Goal: Task Accomplishment & Management: Use online tool/utility

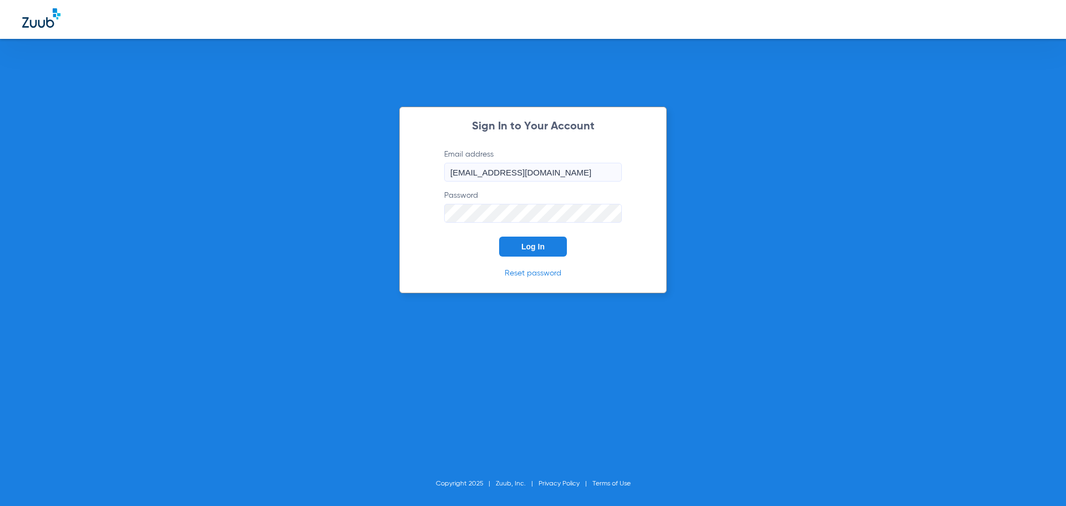
click at [520, 245] on button "Log In" at bounding box center [533, 246] width 68 height 20
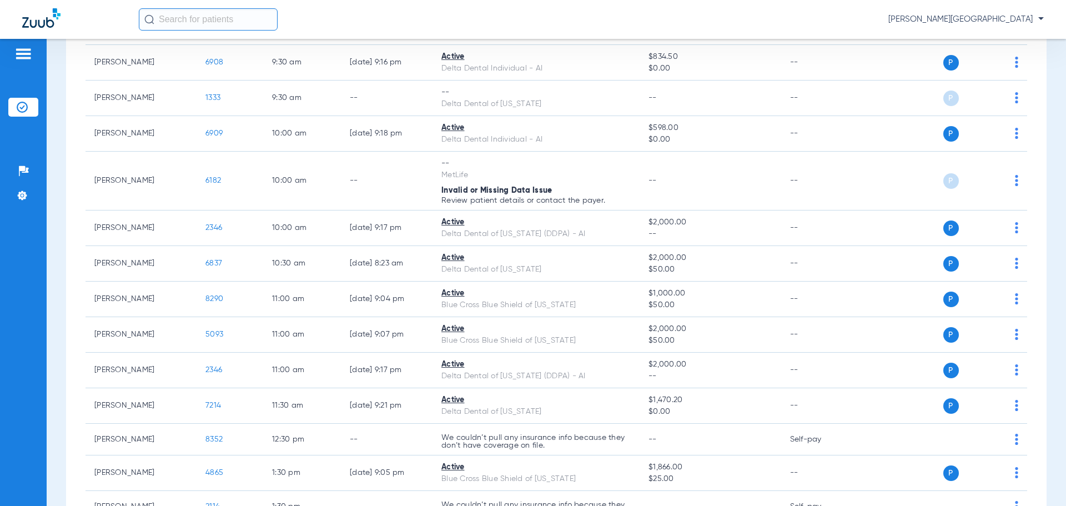
scroll to position [457, 0]
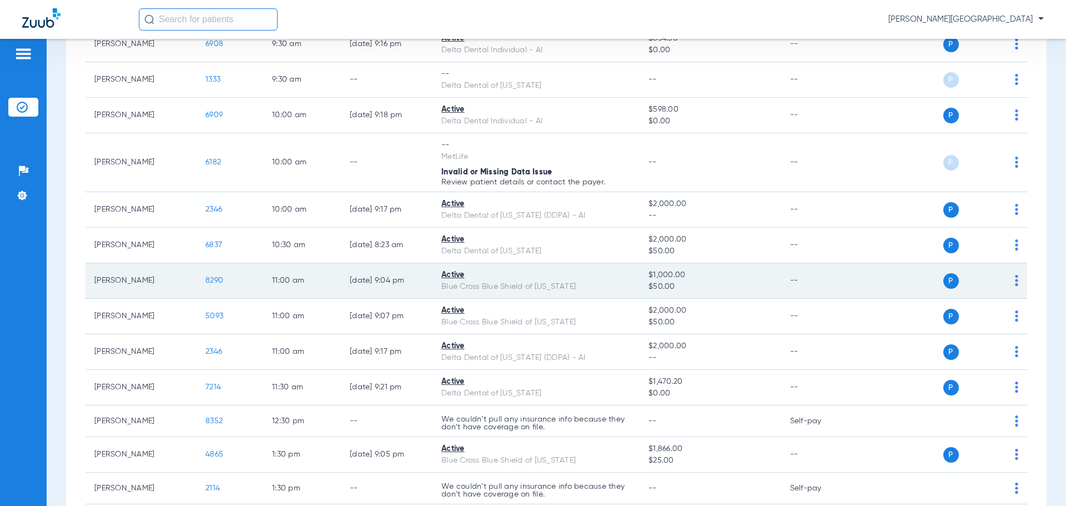
click at [211, 284] on span "8290" at bounding box center [214, 280] width 18 height 8
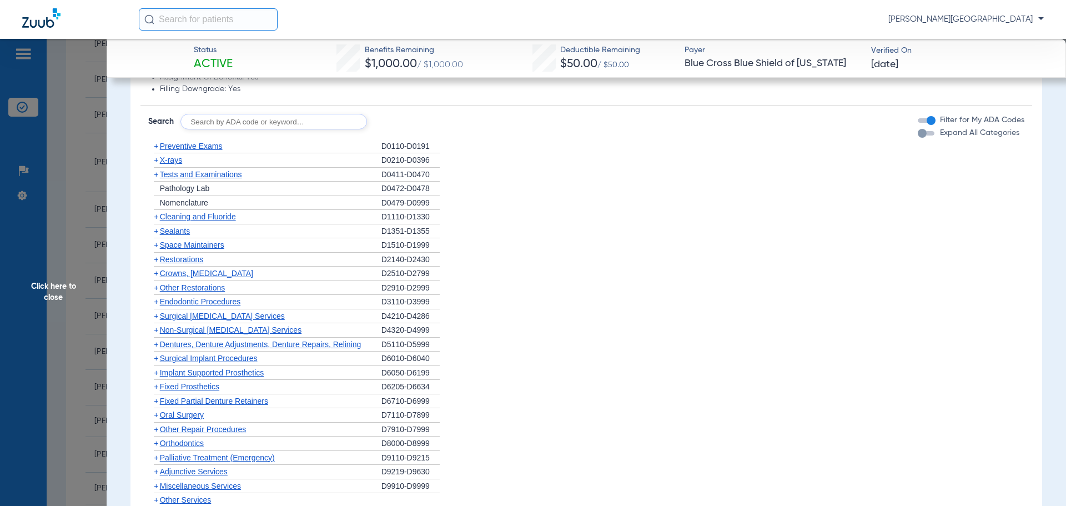
scroll to position [637, 0]
click at [155, 271] on span "+" at bounding box center [156, 270] width 4 height 9
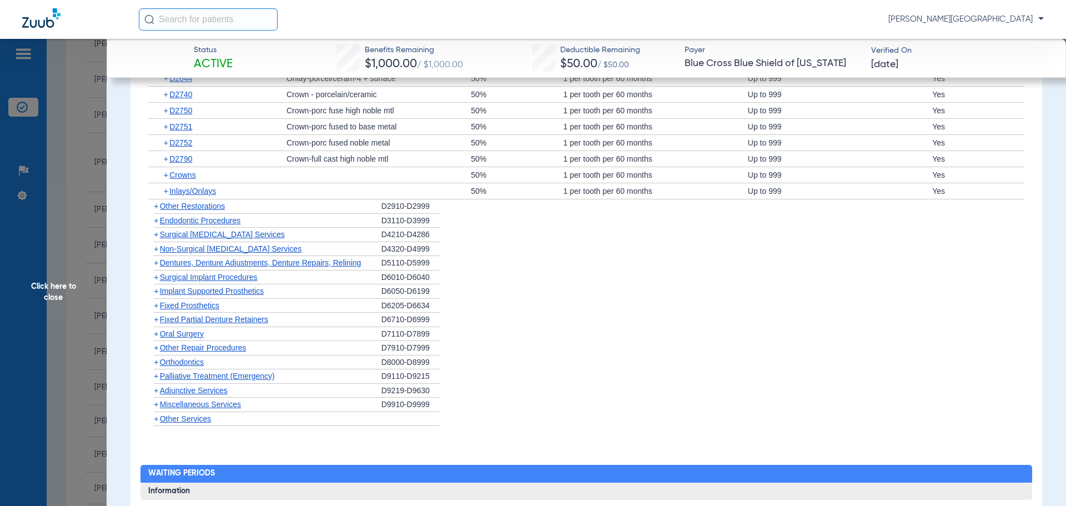
scroll to position [881, 0]
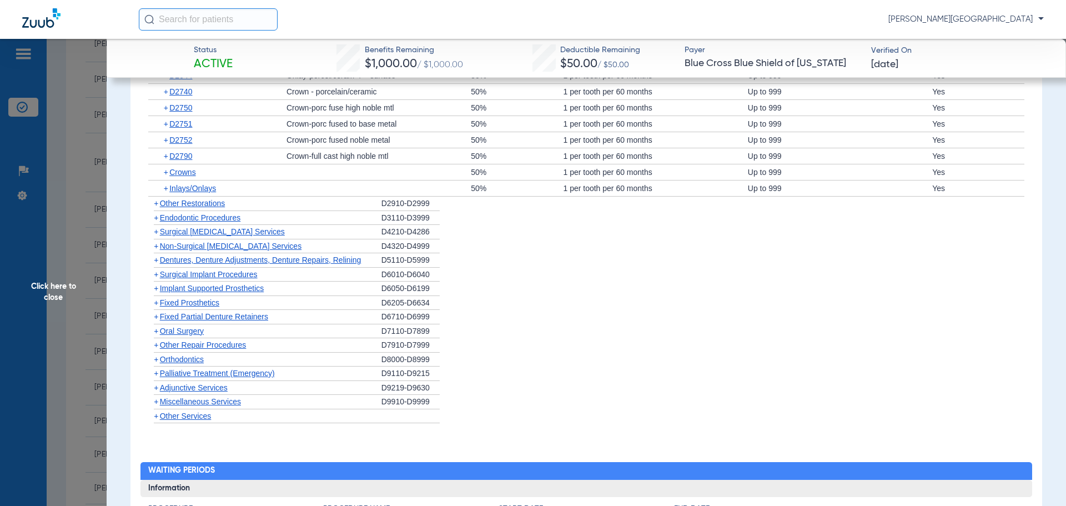
click at [155, 229] on span "+" at bounding box center [156, 231] width 4 height 9
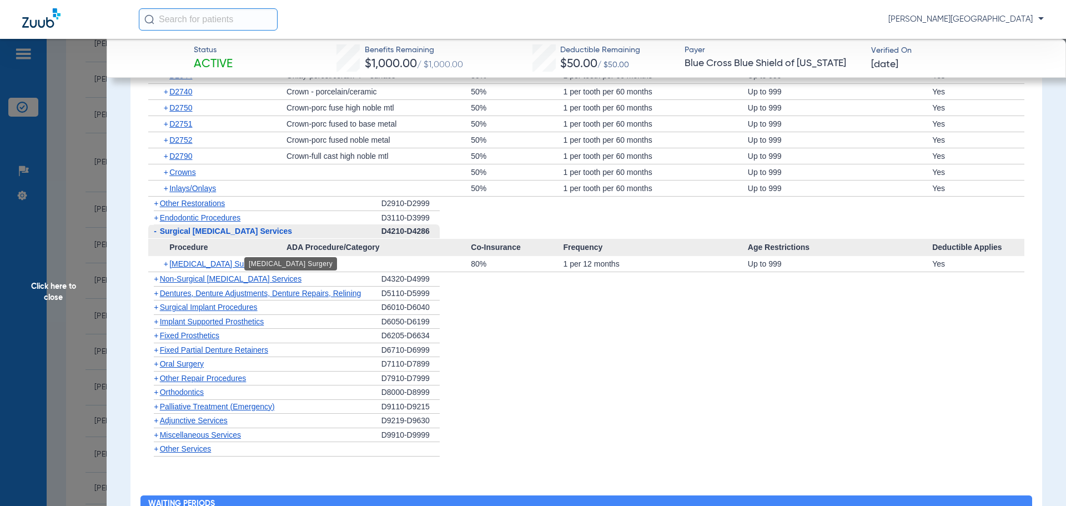
click at [200, 265] on span "[MEDICAL_DATA] Surgery" at bounding box center [215, 263] width 92 height 9
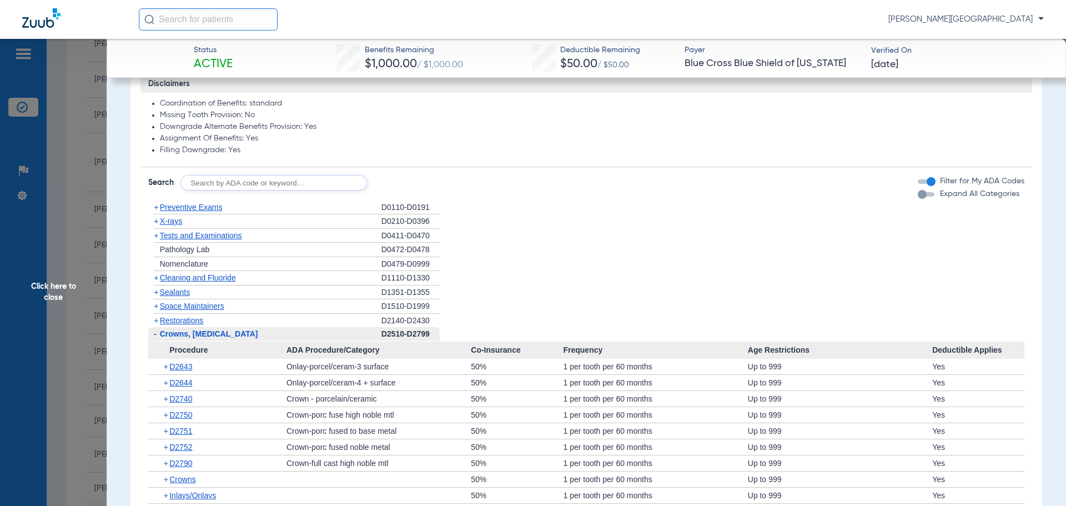
scroll to position [572, 0]
click at [156, 279] on span "+" at bounding box center [156, 279] width 4 height 9
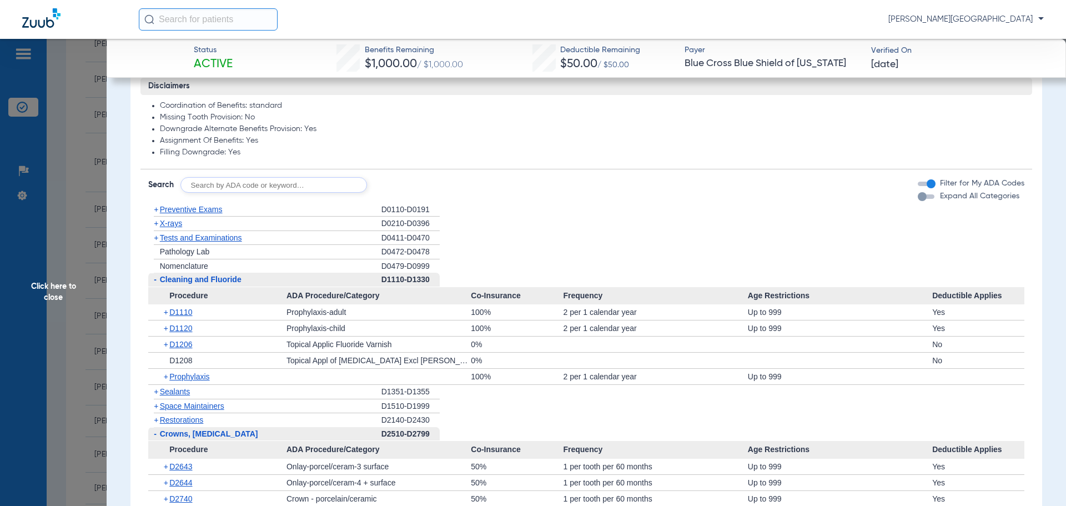
click at [194, 185] on input "text" at bounding box center [273, 185] width 187 height 16
type input "D4341"
click button "Search" at bounding box center [408, 185] width 44 height 16
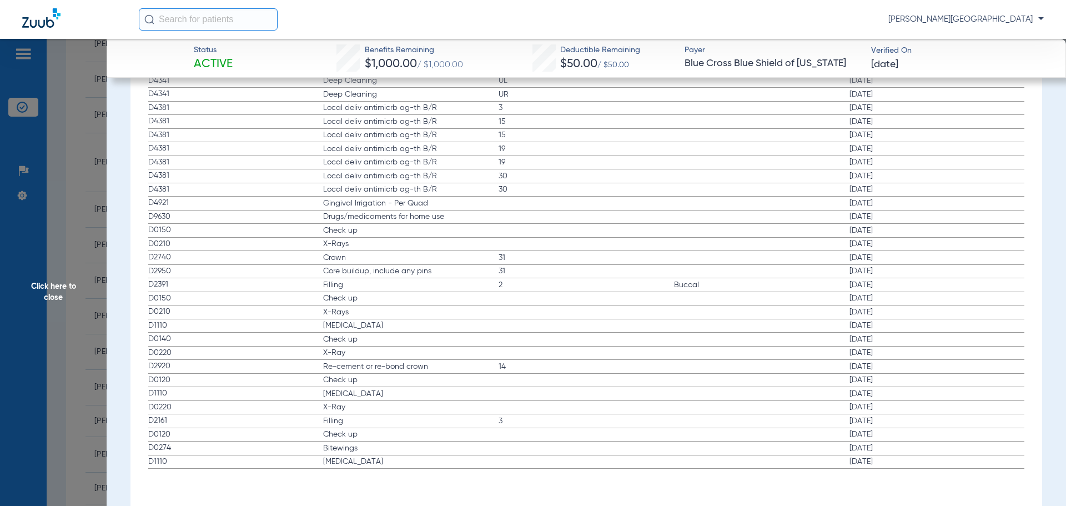
scroll to position [314, 0]
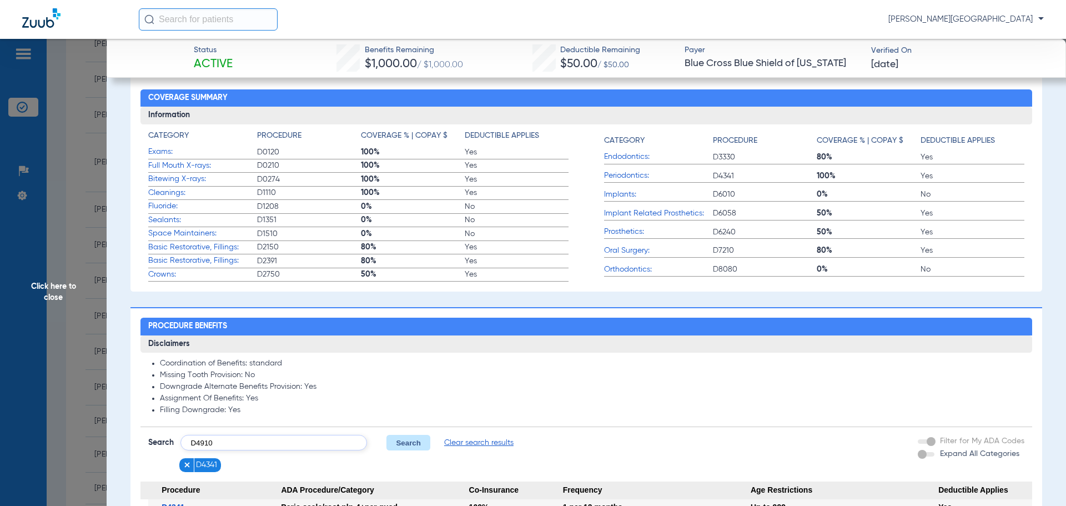
type input "D4910"
click at [398, 443] on button "Search" at bounding box center [408, 443] width 44 height 16
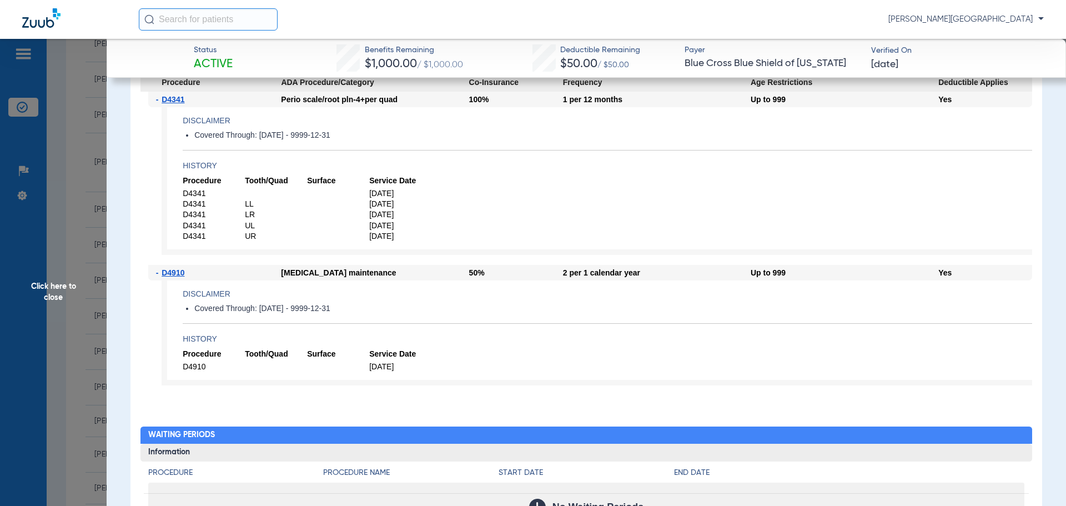
scroll to position [656, 0]
